Goal: Find specific page/section: Find specific page/section

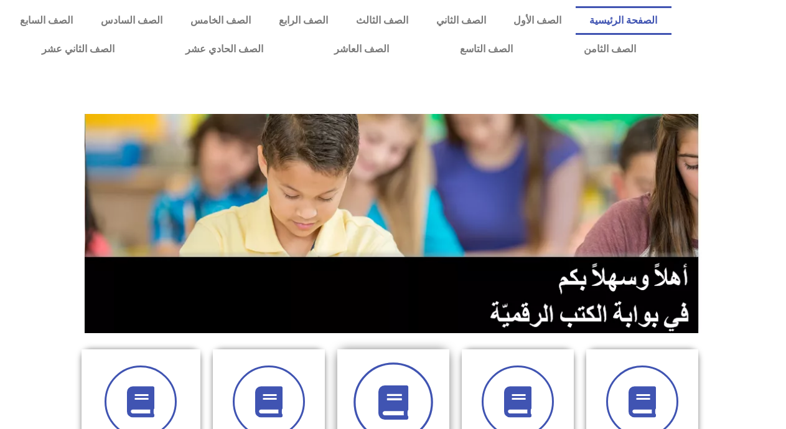
click at [392, 398] on icon at bounding box center [393, 402] width 34 height 34
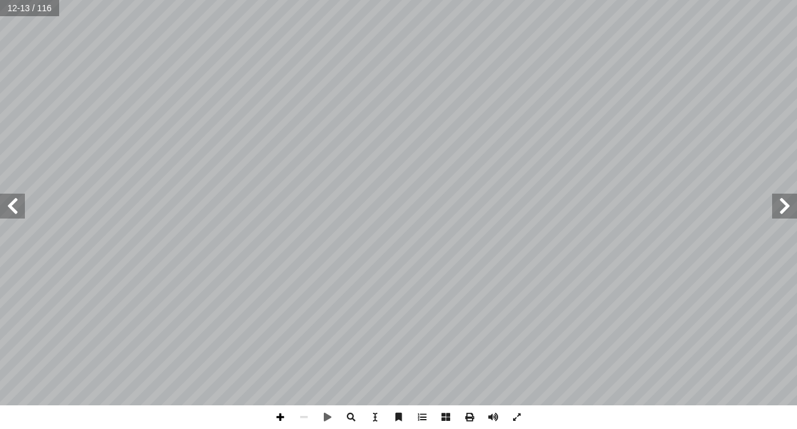
click at [283, 413] on span at bounding box center [280, 417] width 24 height 24
click at [280, 418] on span at bounding box center [280, 417] width 24 height 24
